Goal: Task Accomplishment & Management: Use online tool/utility

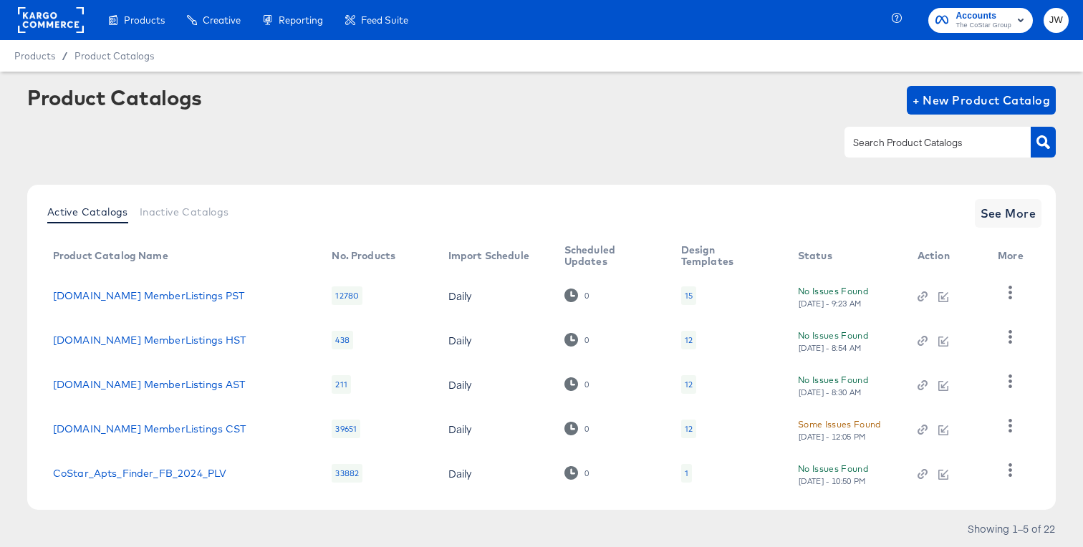
click at [52, 32] on rect at bounding box center [51, 20] width 66 height 26
click at [928, 156] on div at bounding box center [938, 142] width 186 height 30
paste input "Costar_Apts_FB_TRAVEL_2024"
type input "Costar_Apts_FB_TRAVEL_2024"
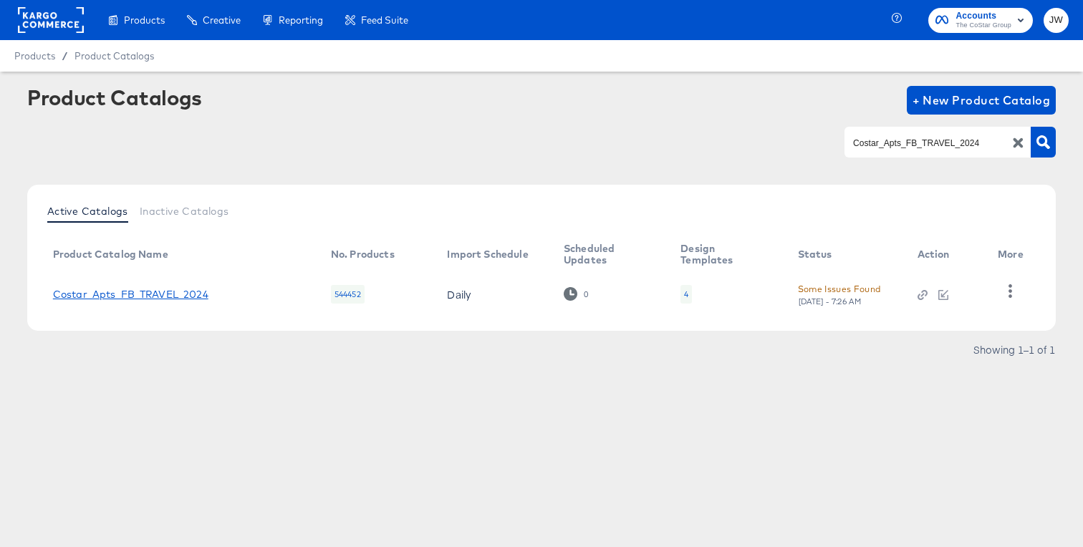
click at [200, 292] on link "Costar_Apts_FB_TRAVEL_2024" at bounding box center [130, 294] width 155 height 11
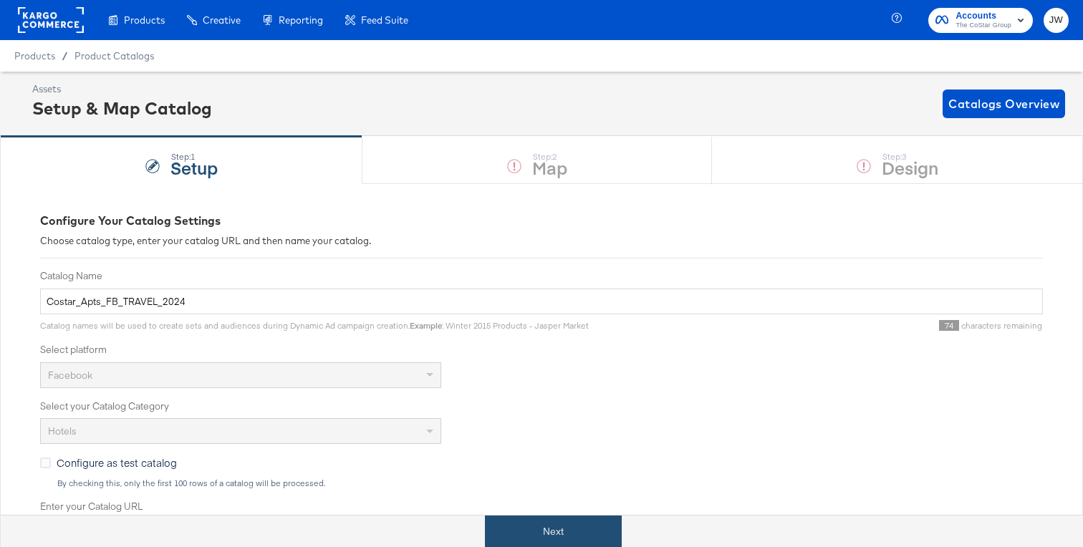
click at [517, 523] on button "Next" at bounding box center [553, 532] width 137 height 32
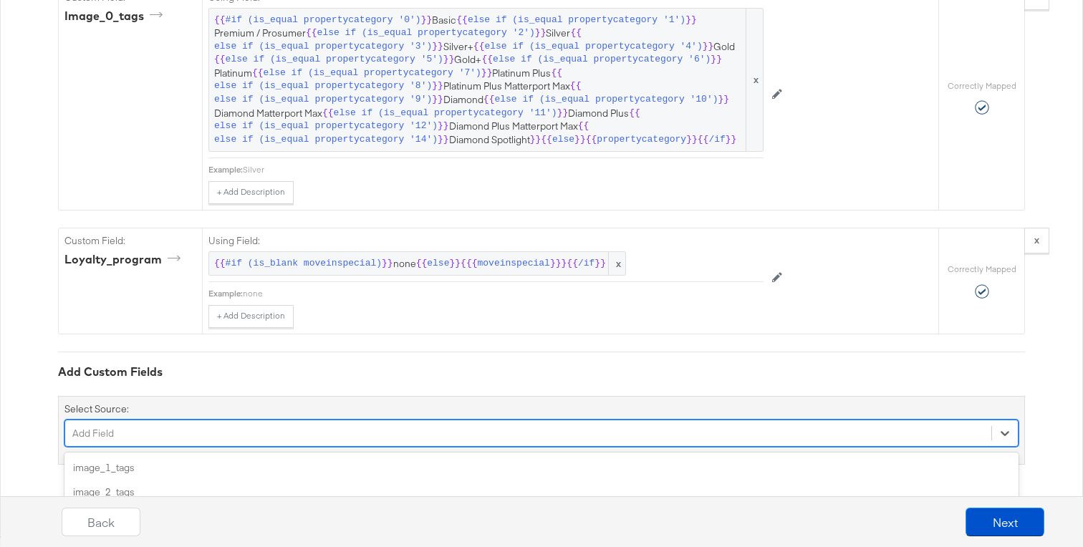
scroll to position [2861, 0]
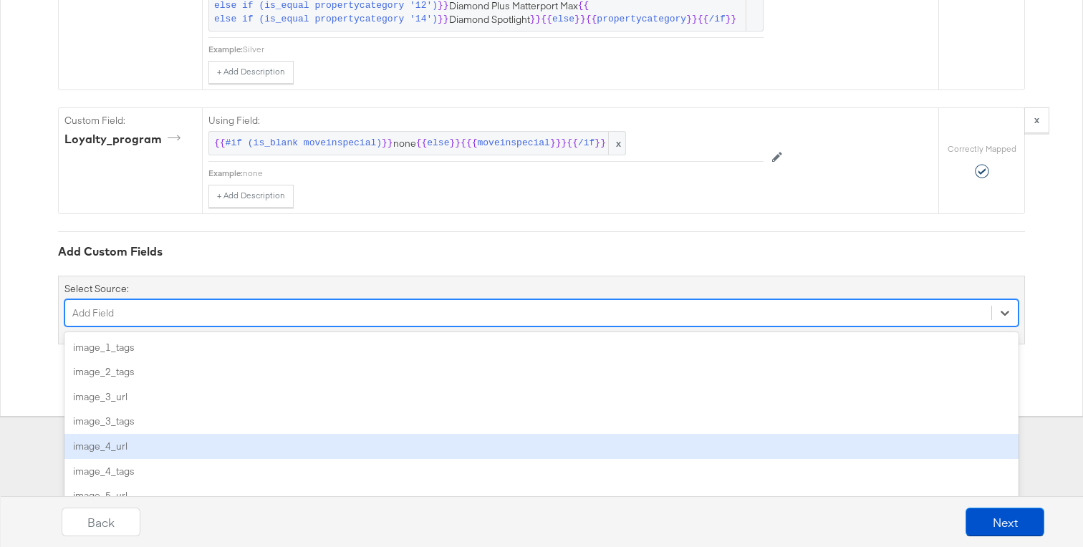
click at [320, 327] on div "option image_4_url focused, 5 of 56. 56 results available. Use Up and Down to c…" at bounding box center [541, 312] width 954 height 27
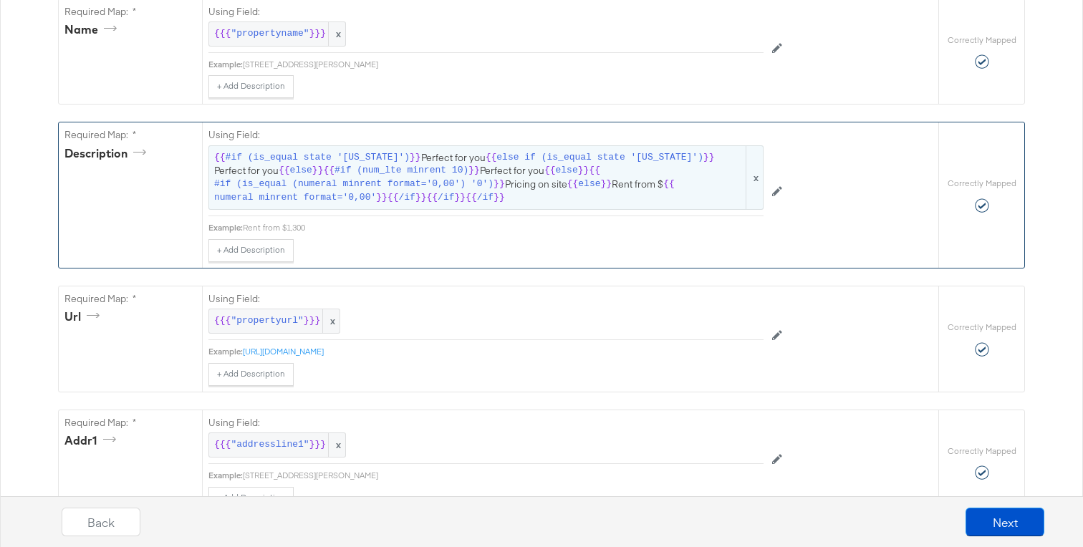
scroll to position [0, 0]
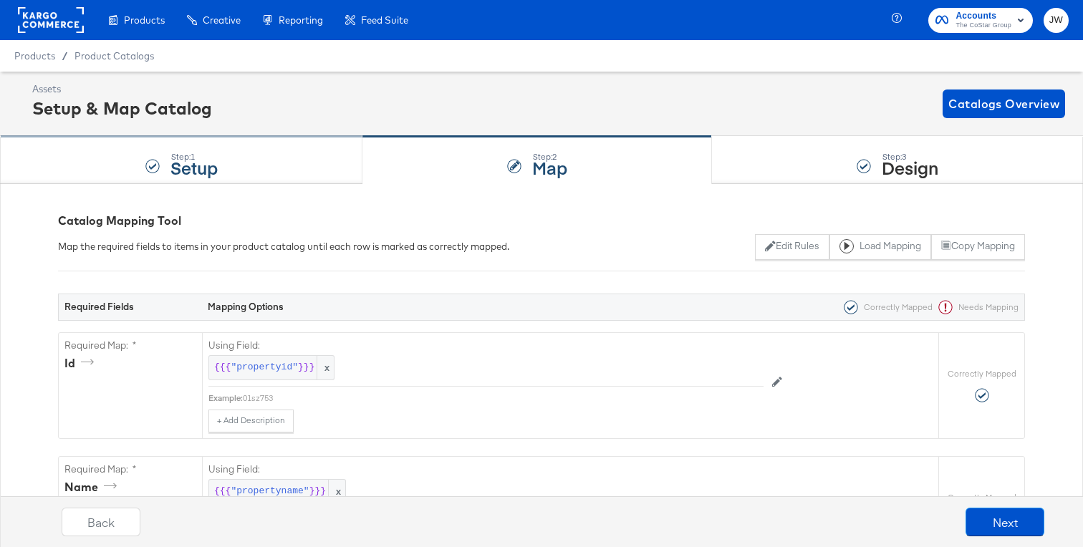
click at [233, 163] on div "Step: 1 Setup" at bounding box center [181, 160] width 363 height 47
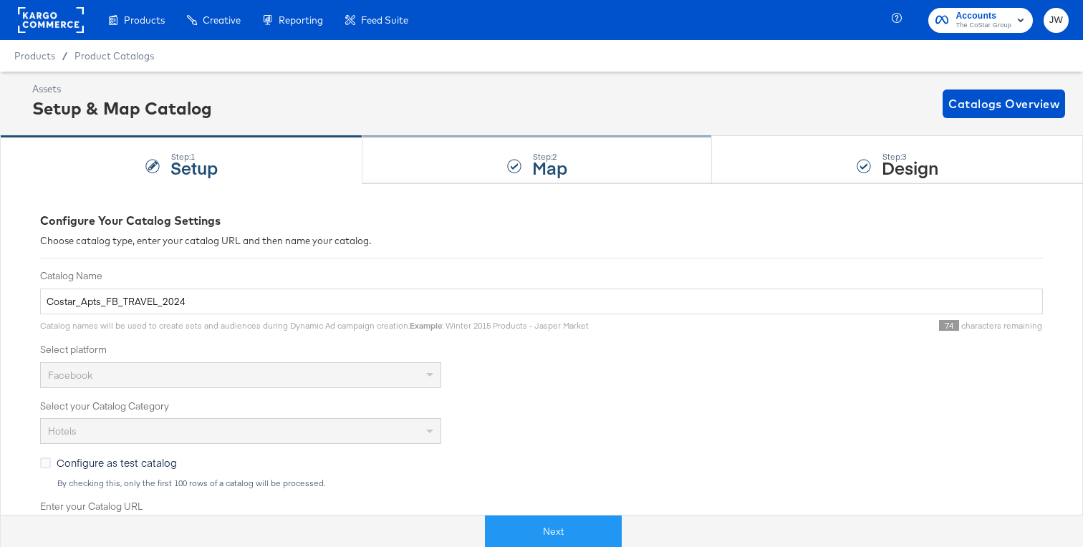
click at [379, 165] on div "Step: 2 Map" at bounding box center [538, 160] width 350 height 47
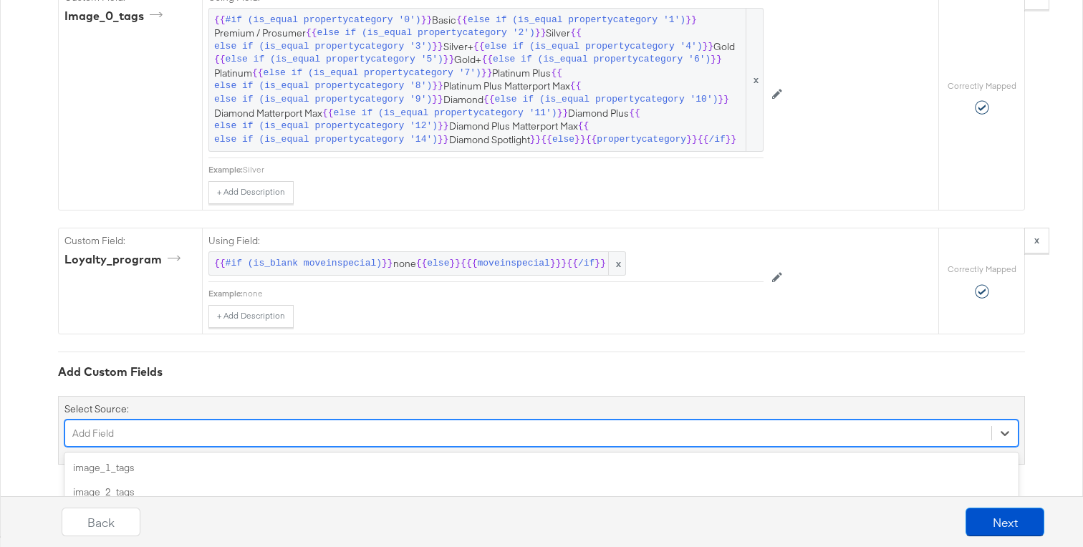
scroll to position [2861, 0]
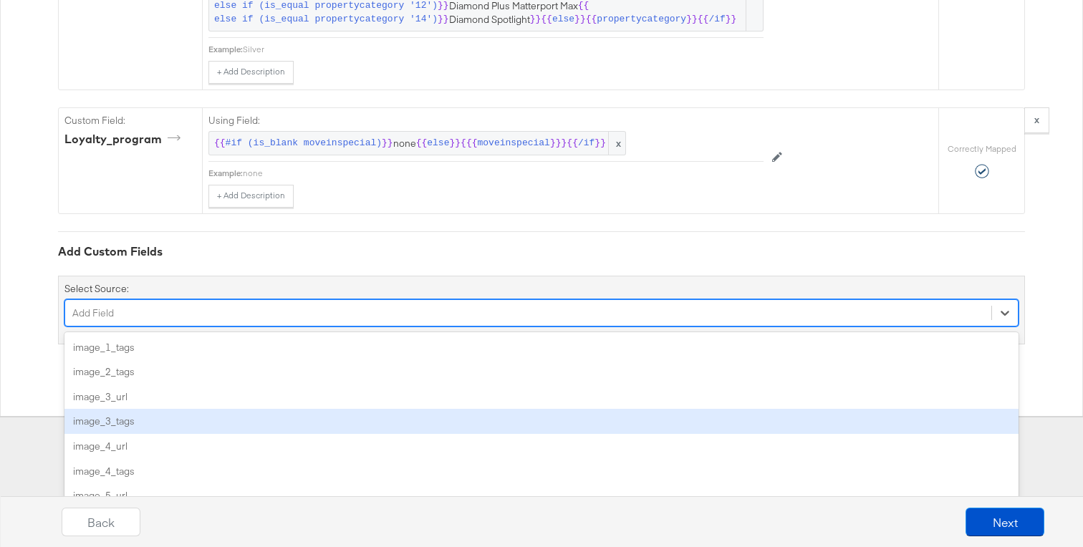
click at [261, 327] on div "option image_3_tags focused, 4 of 56. 56 results available. Use Up and Down to …" at bounding box center [541, 312] width 954 height 27
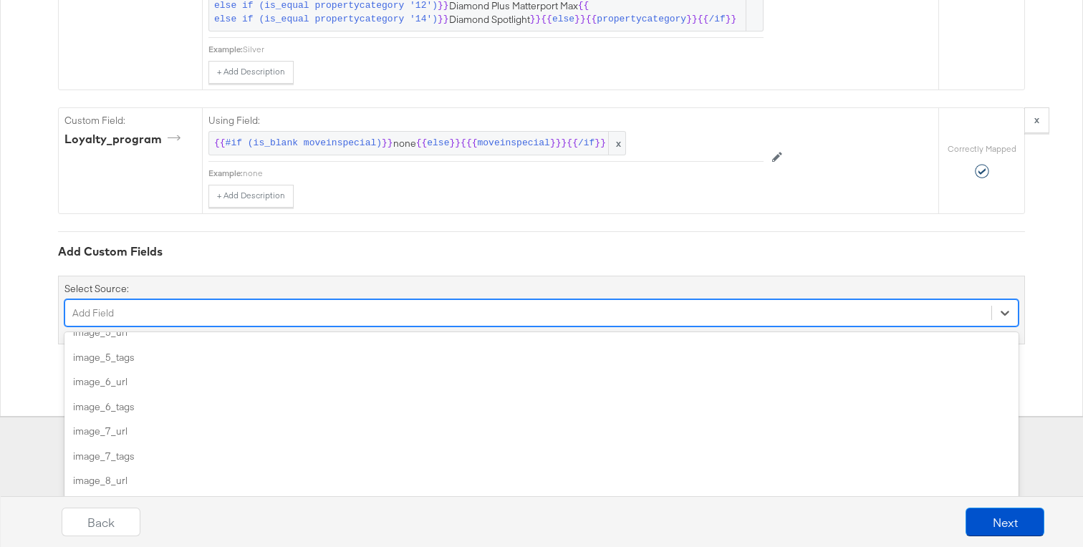
scroll to position [0, 0]
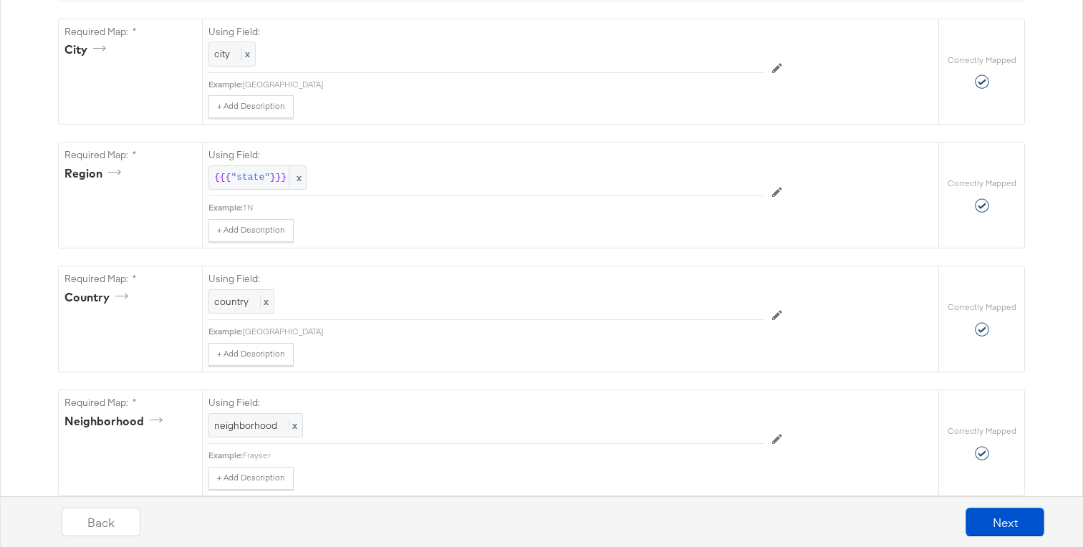
scroll to position [835, 0]
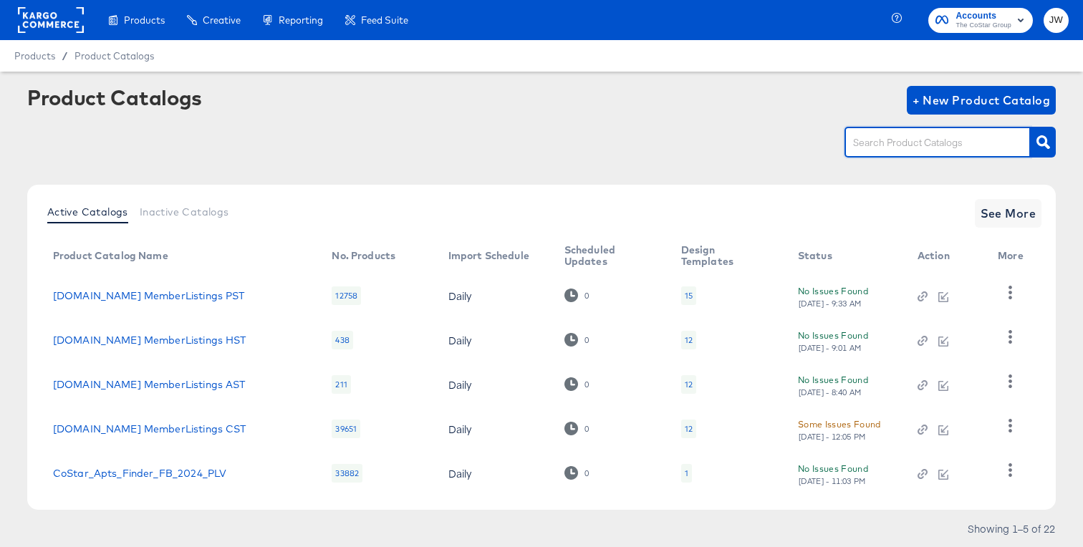
click at [923, 140] on input "text" at bounding box center [926, 143] width 153 height 16
paste input "Costar_Apts_FB_TRAVEL_2024"
type input "Costar_Apts_FB_TRAVEL_2024"
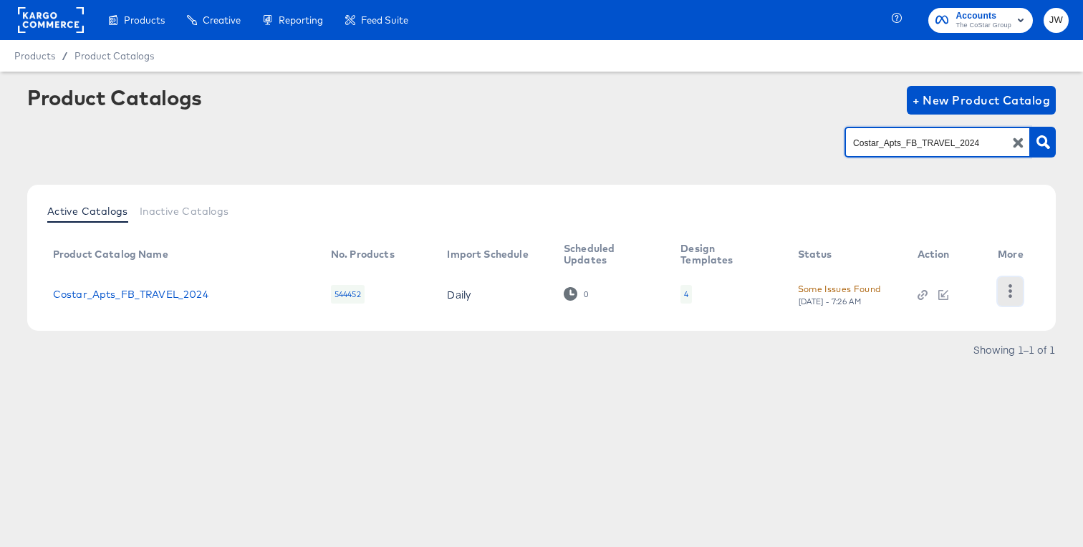
click at [1009, 286] on icon "button" at bounding box center [1011, 291] width 14 height 14
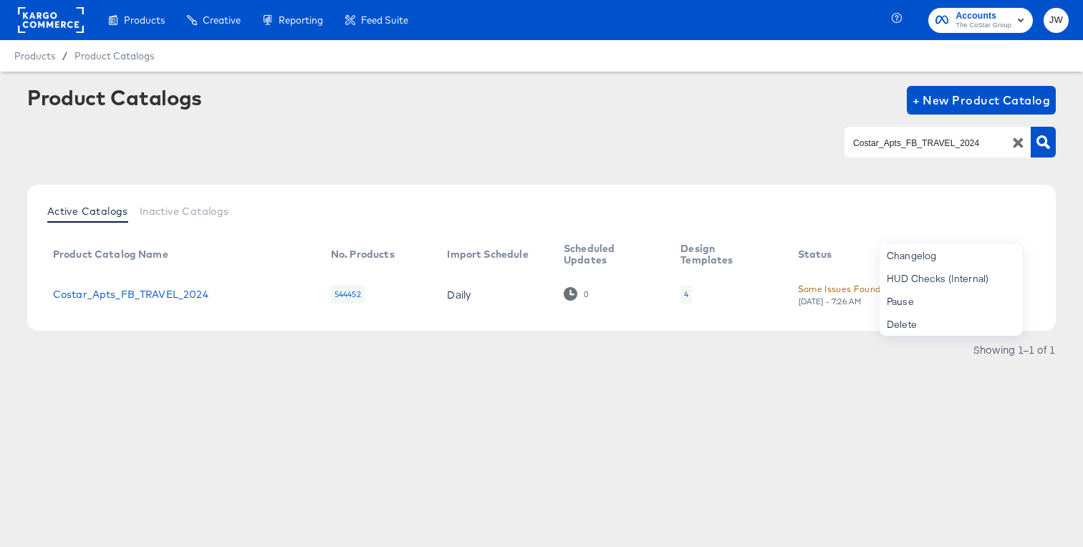
click at [158, 307] on td "Costar_Apts_FB_TRAVEL_2024" at bounding box center [181, 294] width 278 height 44
click at [169, 294] on link "Costar_Apts_FB_TRAVEL_2024" at bounding box center [130, 294] width 155 height 11
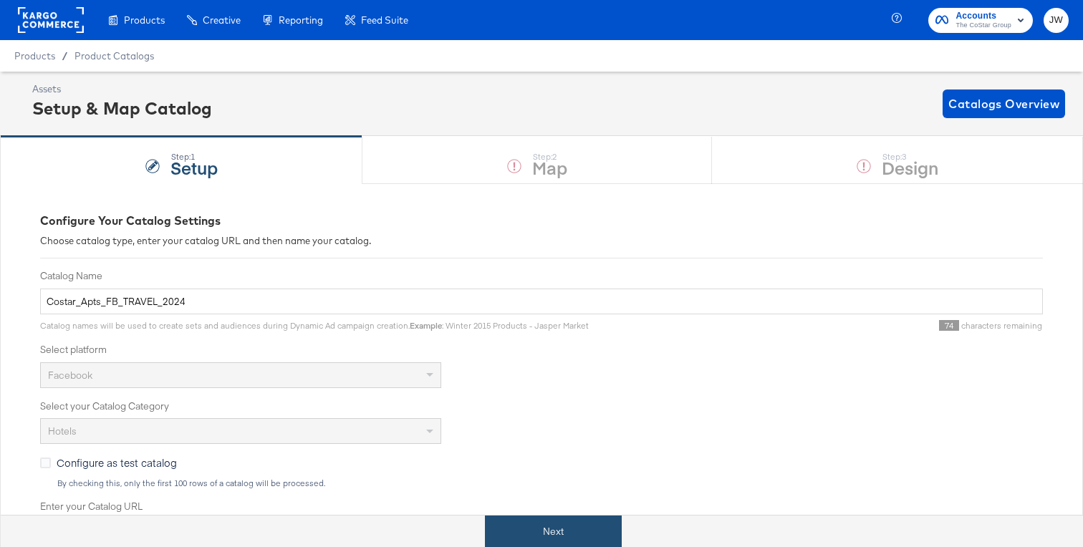
click at [544, 529] on button "Next" at bounding box center [553, 532] width 137 height 32
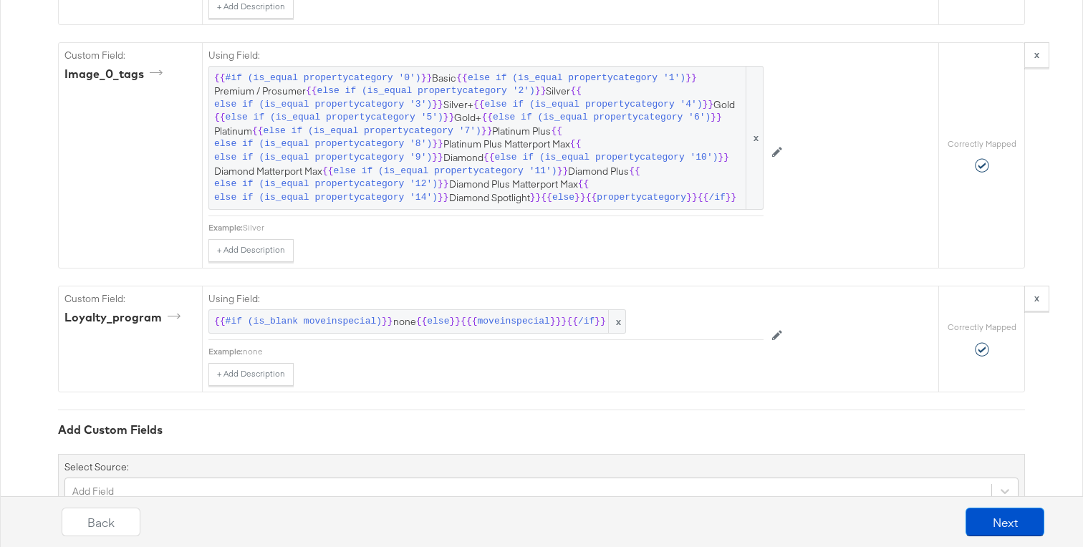
scroll to position [2740, 0]
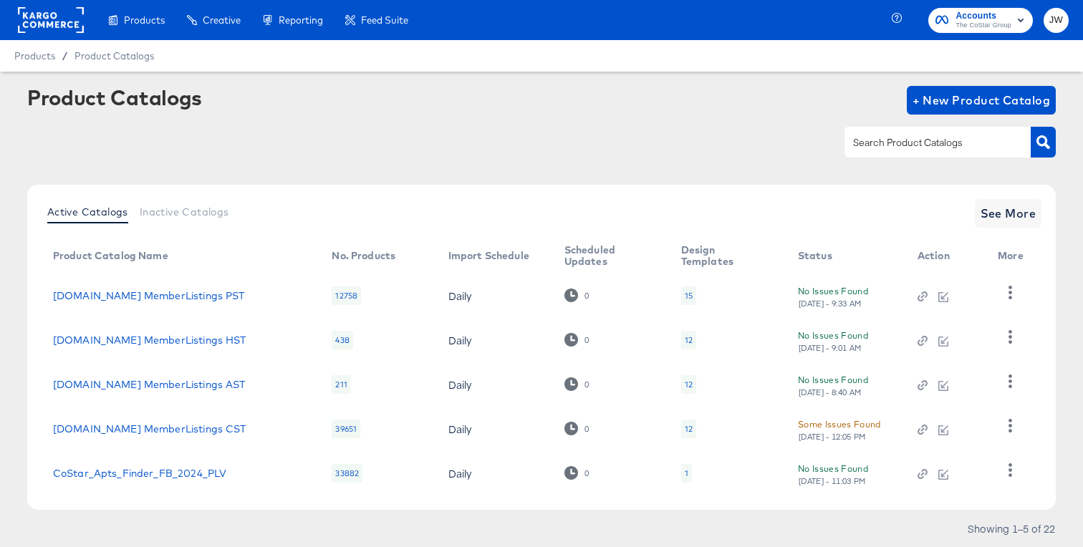
click at [51, 16] on rect at bounding box center [51, 20] width 66 height 26
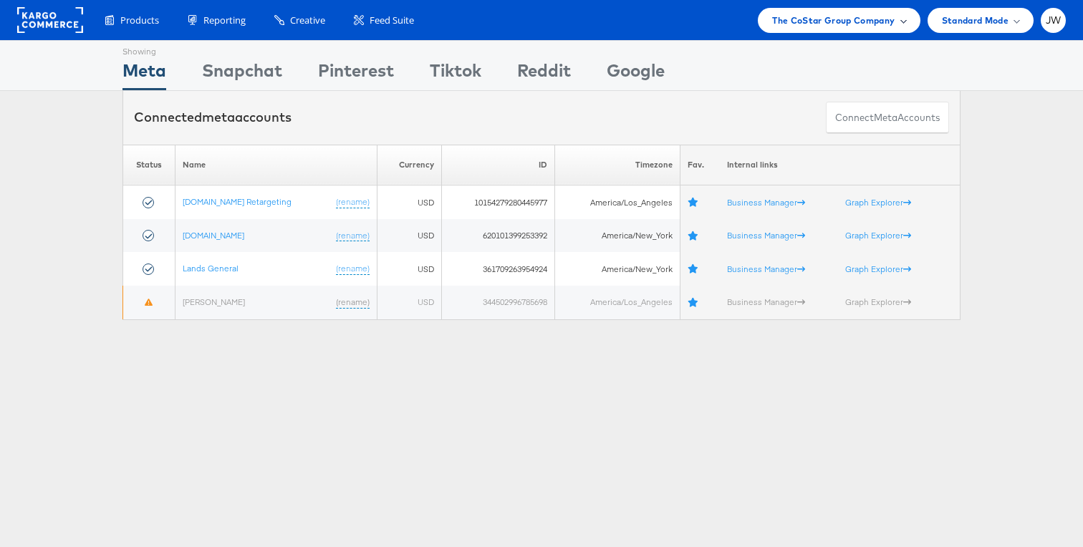
click at [837, 14] on span "The CoStar Group Company" at bounding box center [833, 20] width 123 height 15
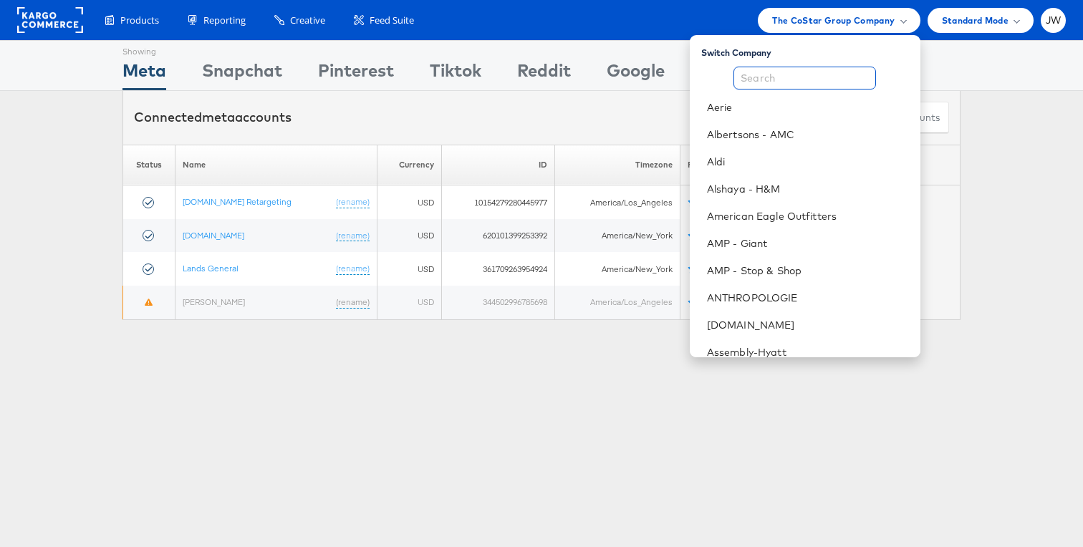
click at [788, 76] on input "text" at bounding box center [805, 78] width 143 height 23
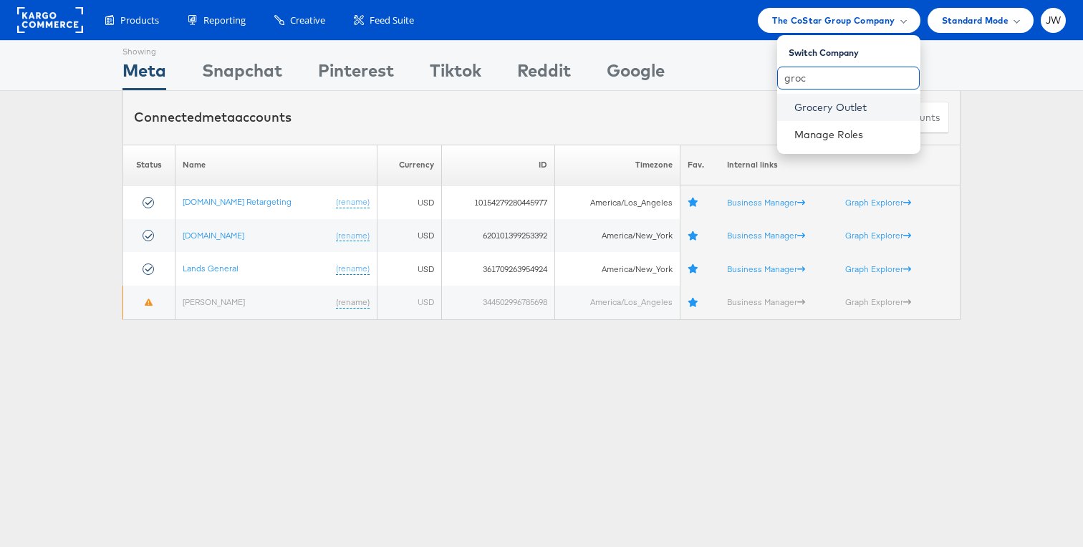
type input "groc"
click at [820, 106] on link "Grocery Outlet" at bounding box center [851, 107] width 115 height 14
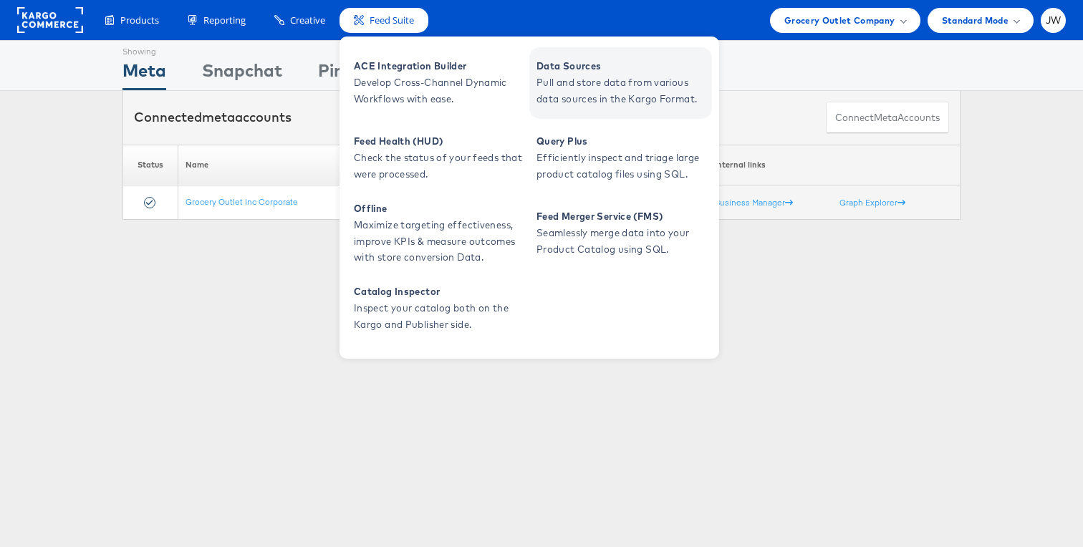
click at [545, 87] on span "Pull and store data from various data sources in the Kargo Format." at bounding box center [623, 91] width 172 height 33
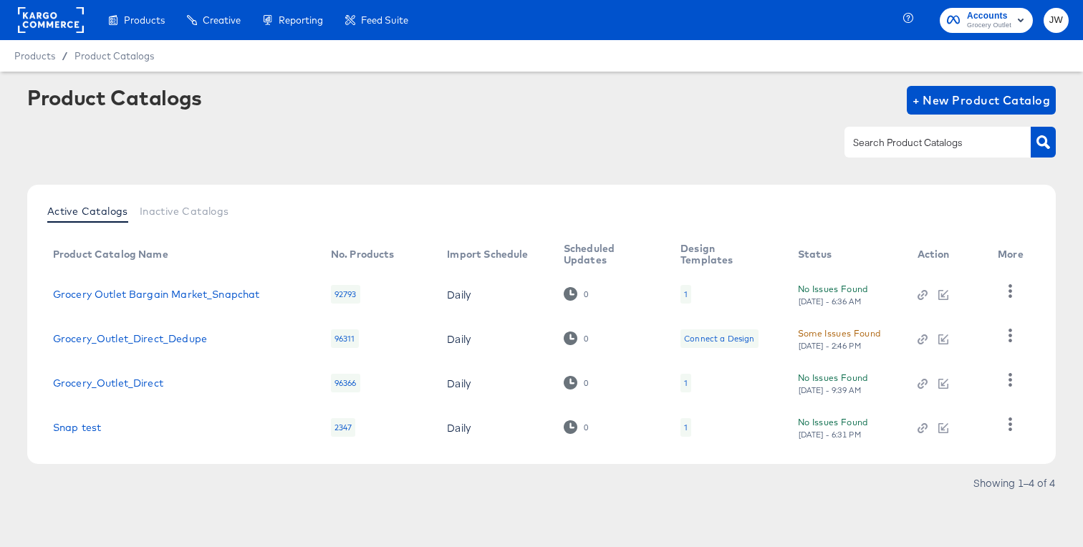
click at [998, 375] on div at bounding box center [1010, 380] width 25 height 29
click at [145, 381] on link "Grocery_Outlet_Direct" at bounding box center [108, 383] width 110 height 11
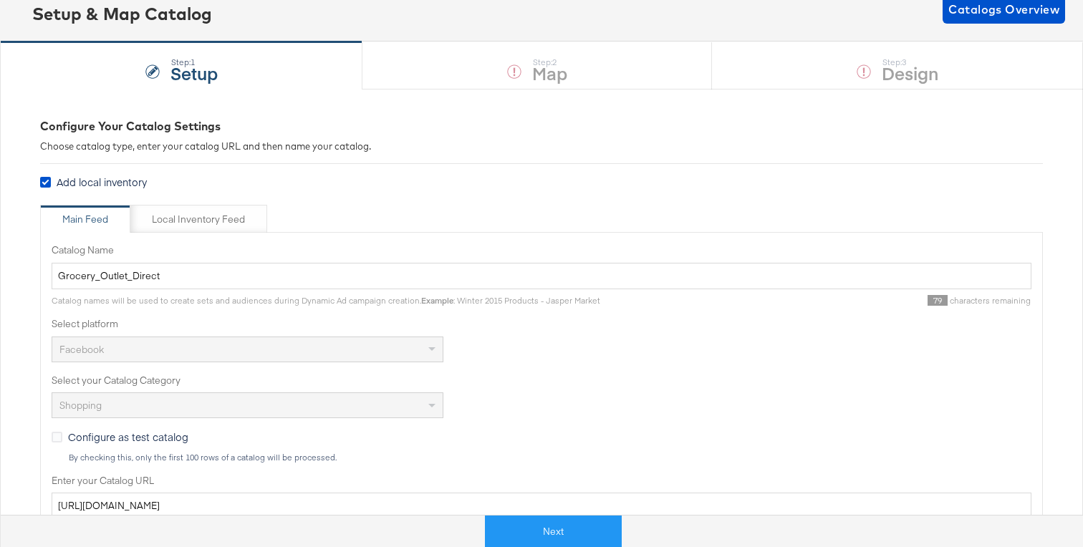
scroll to position [177, 0]
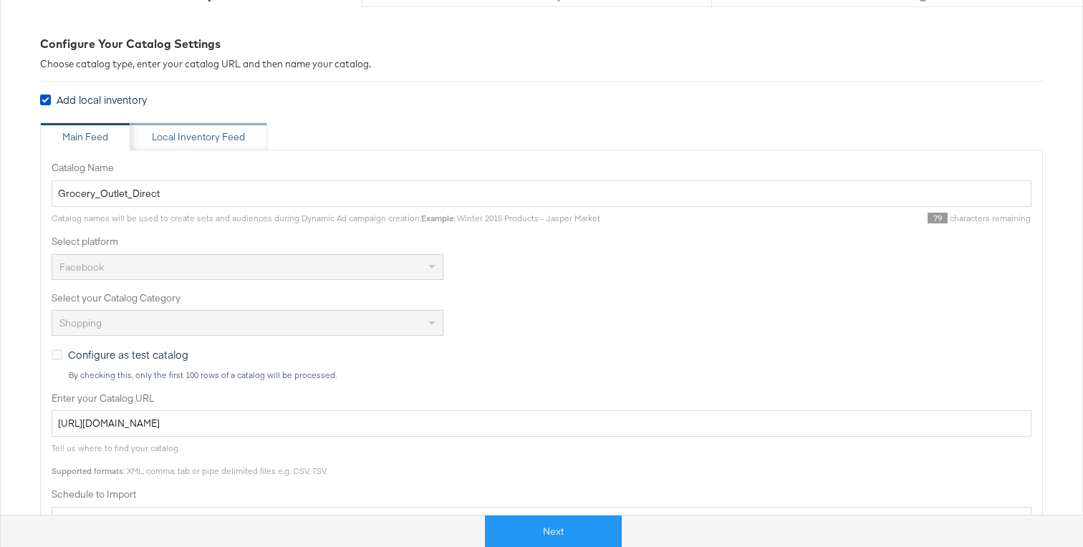
click at [219, 148] on div "Local Inventory Feed" at bounding box center [198, 137] width 137 height 29
type input "Local Inventory Feed for Grocery_Outlet_Direct"
type input "[URL][DOMAIN_NAME]"
click at [108, 140] on div "Main Feed" at bounding box center [85, 137] width 90 height 29
type input "Grocery_Outlet_Direct"
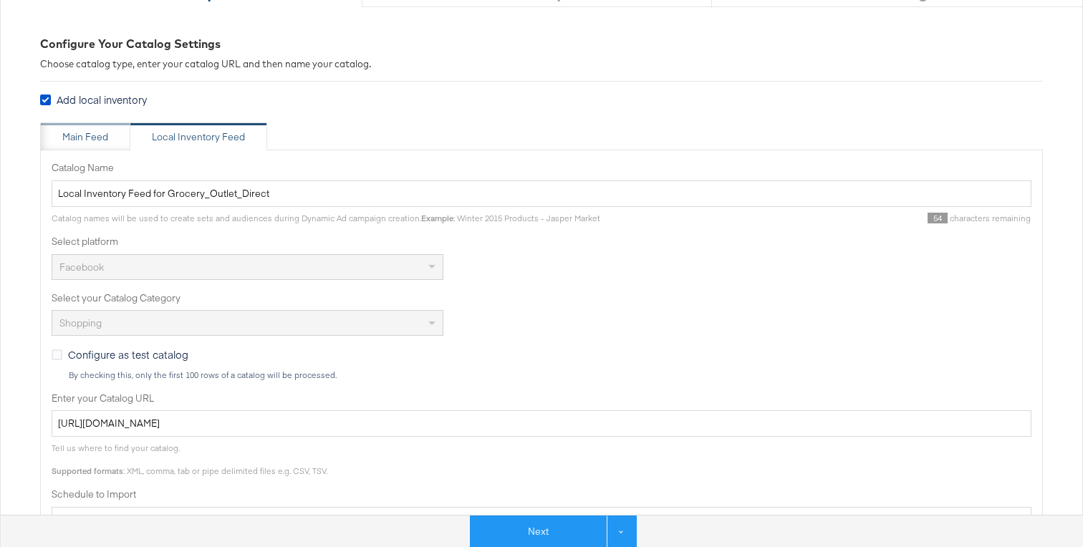
type input "[URL][DOMAIN_NAME]"
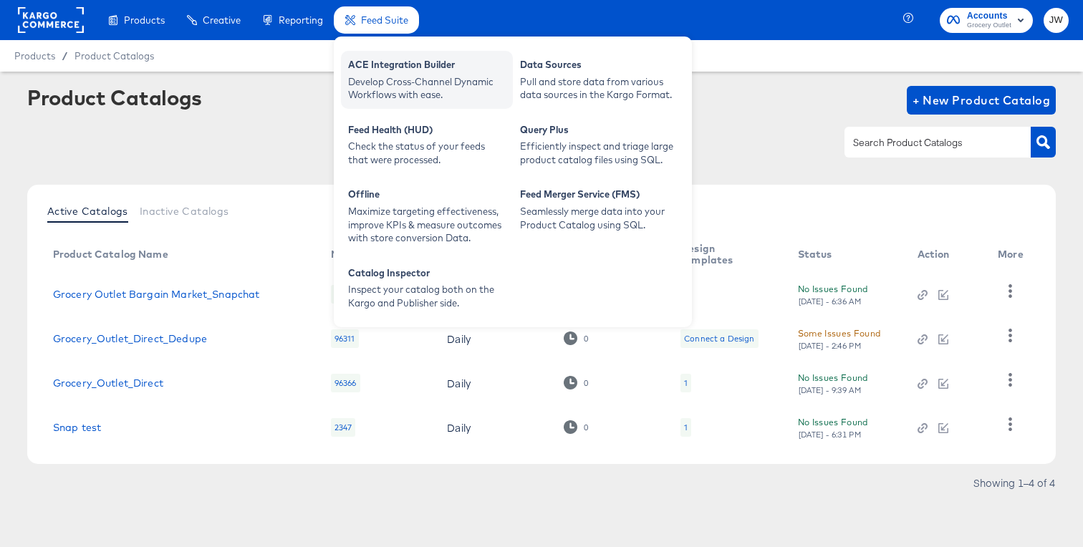
click at [384, 77] on div "Develop Cross-Channel Dynamic Workflows with ease." at bounding box center [427, 88] width 158 height 27
